Goal: Find specific page/section: Find specific page/section

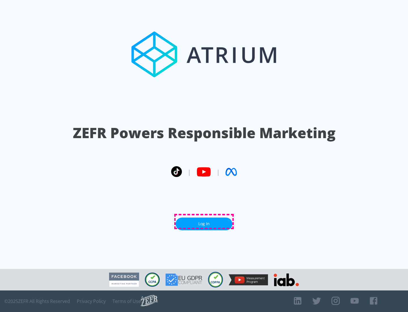
click at [204, 221] on link "Log In" at bounding box center [204, 223] width 57 height 13
